Goal: Navigation & Orientation: Find specific page/section

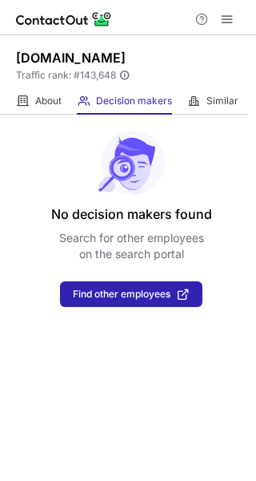
click at [123, 19] on div at bounding box center [128, 17] width 256 height 35
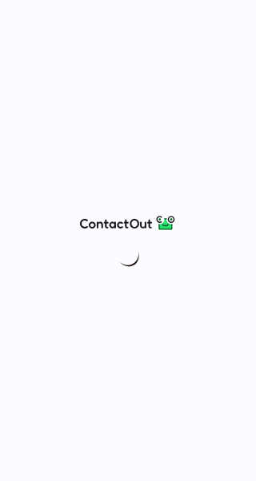
click at [117, 27] on div at bounding box center [128, 240] width 256 height 481
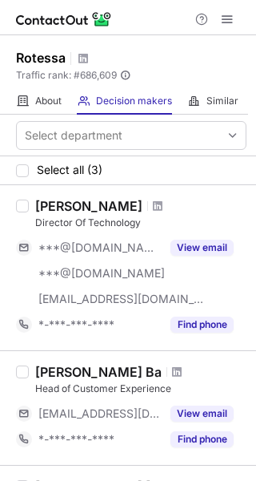
click at [117, 27] on div at bounding box center [128, 17] width 256 height 35
click at [151, 39] on div "Rotessa Traffic rank: # 686,609 Global website ranking" at bounding box center [128, 61] width 256 height 53
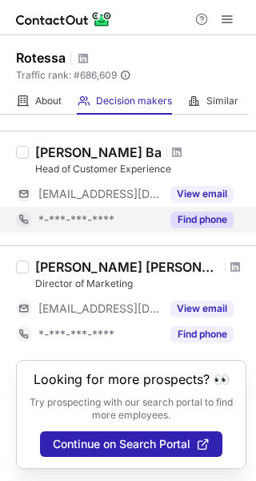
scroll to position [220, 0]
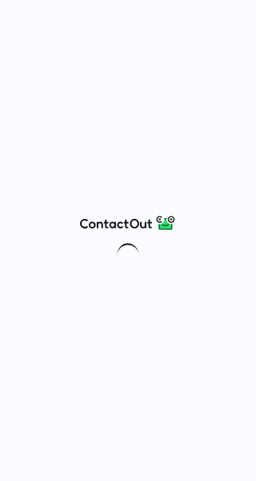
click at [135, 30] on div at bounding box center [128, 240] width 256 height 481
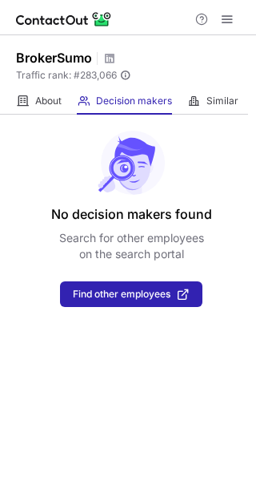
click at [154, 22] on div at bounding box center [128, 17] width 256 height 35
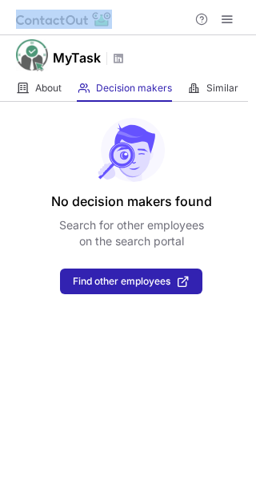
click at [151, 26] on div at bounding box center [128, 17] width 256 height 35
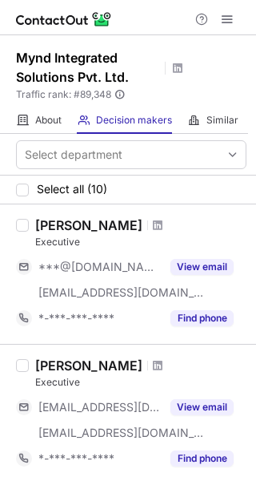
click at [155, 30] on div at bounding box center [128, 17] width 256 height 35
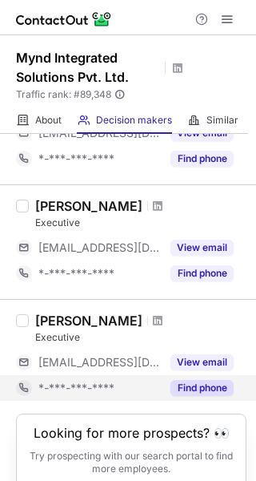
scroll to position [1144, 0]
